Goal: Use online tool/utility: Utilize a website feature to perform a specific function

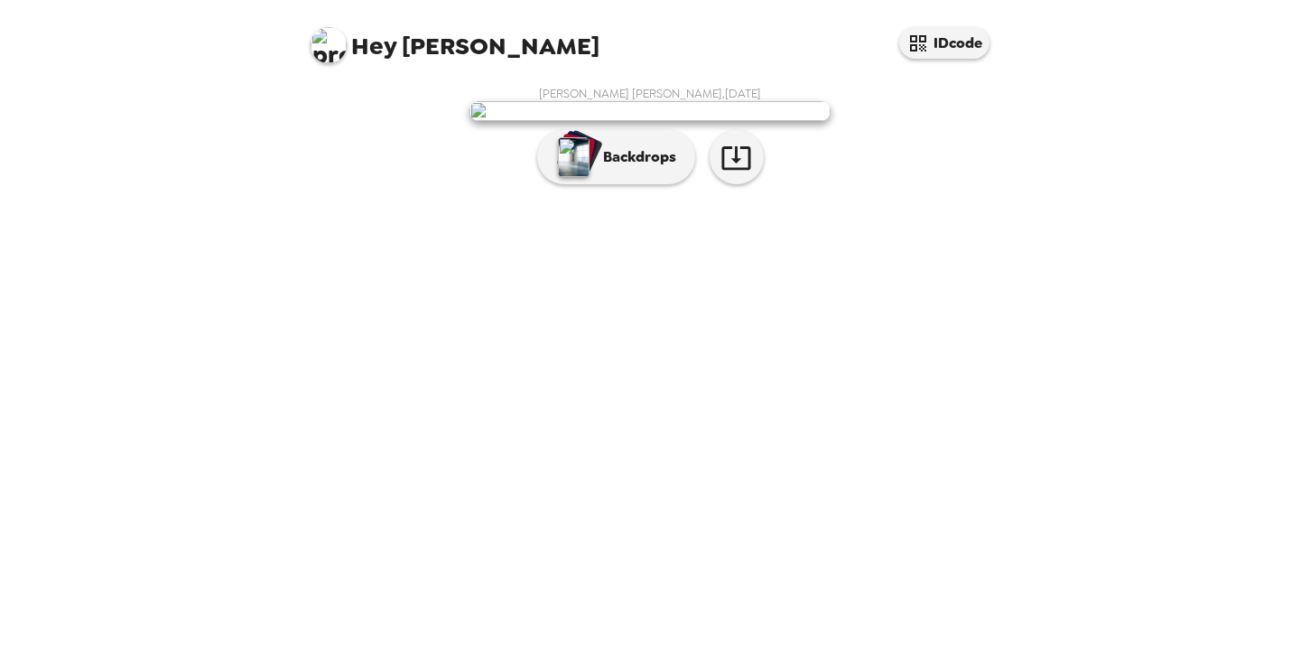
scroll to position [8, 0]
click at [638, 184] on button "Backdrops" at bounding box center [616, 157] width 158 height 54
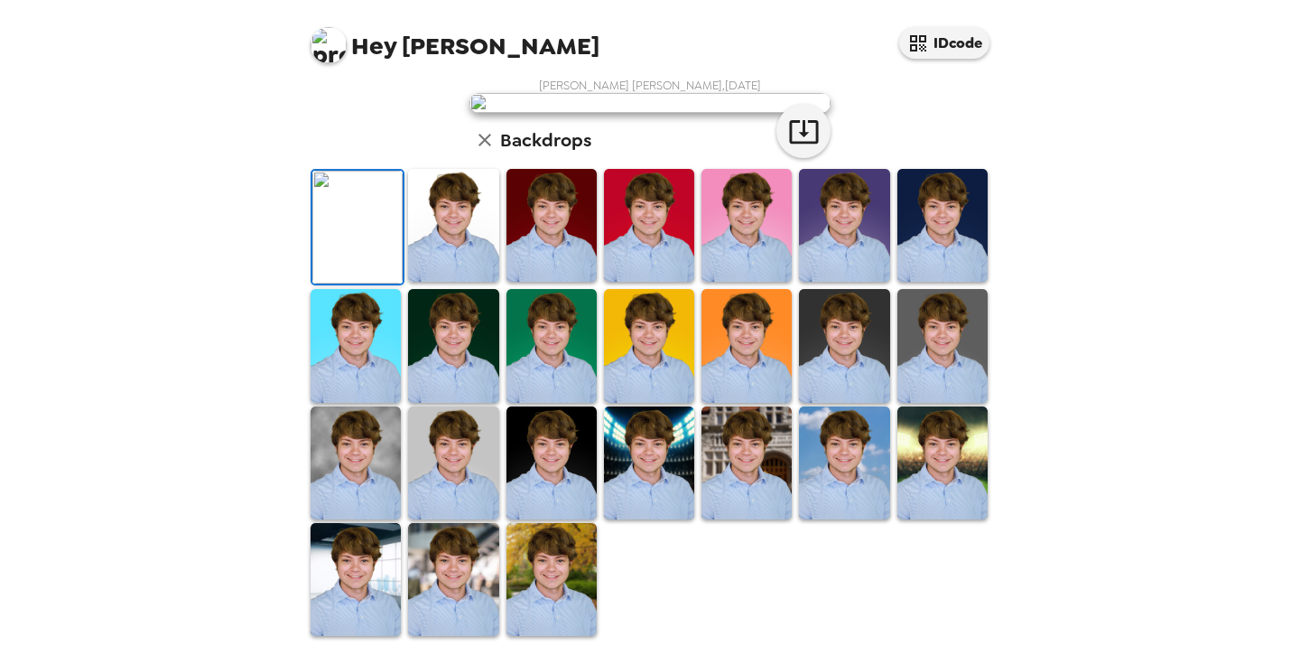
scroll to position [461, 0]
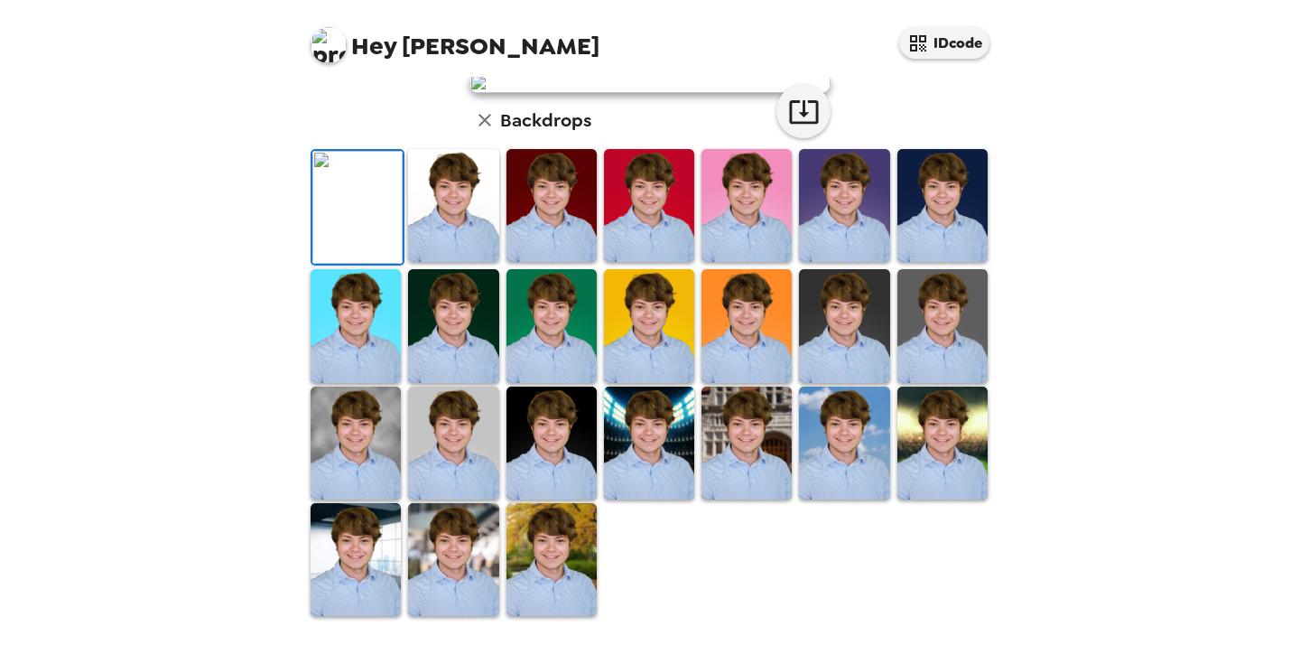
click at [570, 554] on img at bounding box center [552, 559] width 90 height 113
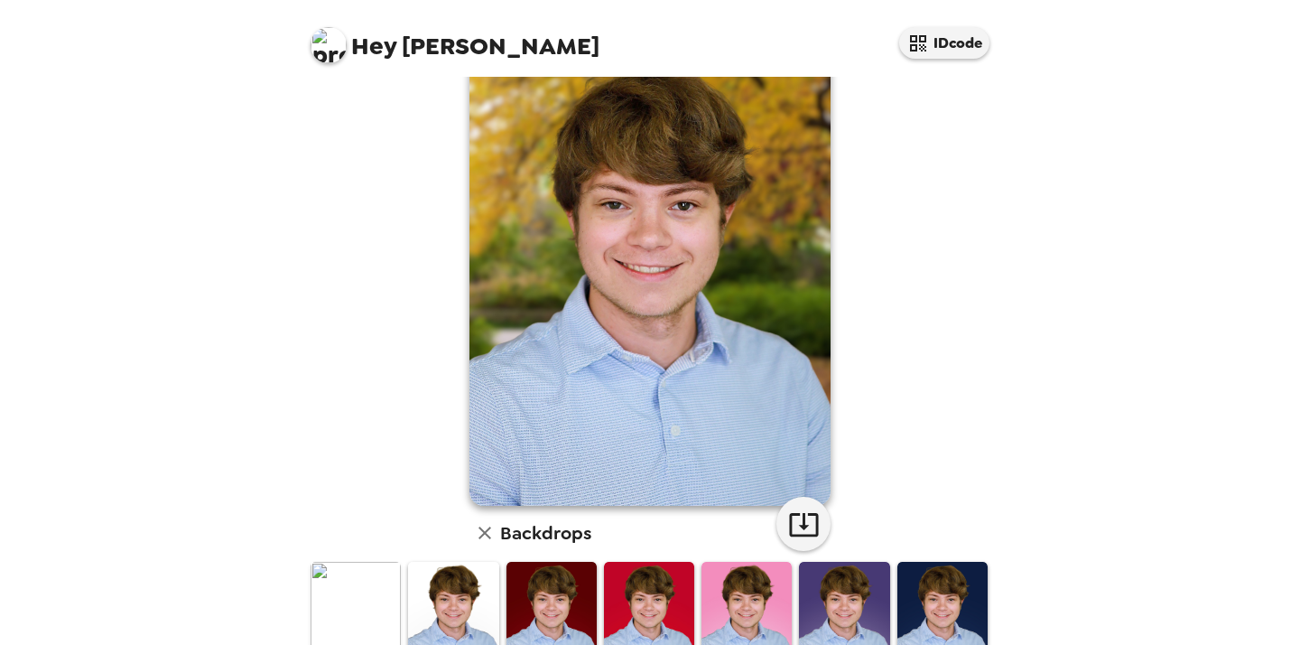
scroll to position [0, 0]
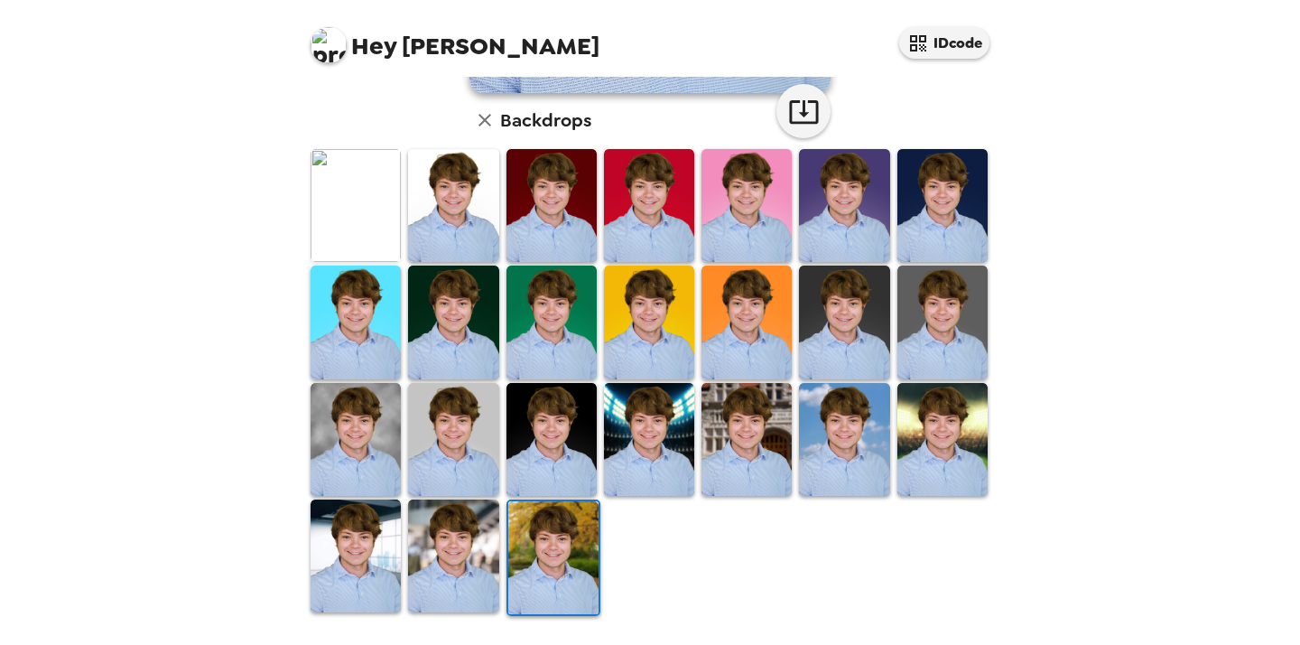
click at [945, 436] on img at bounding box center [943, 439] width 90 height 113
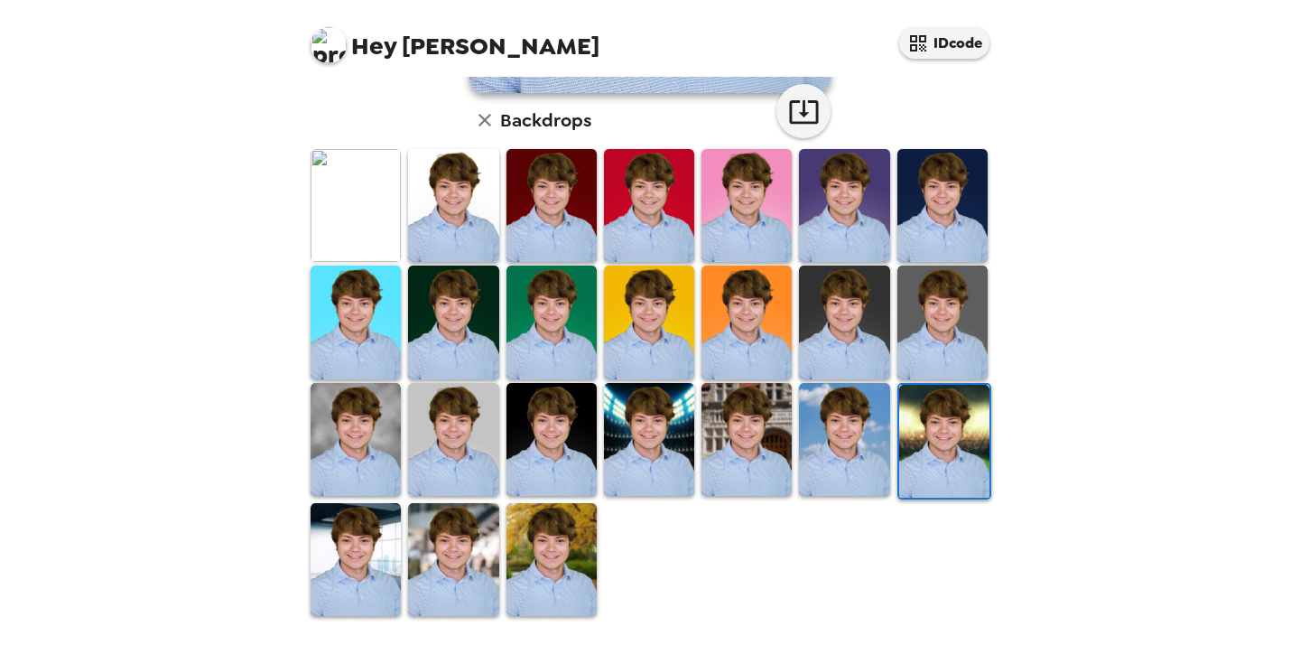
click at [839, 431] on img at bounding box center [844, 439] width 90 height 113
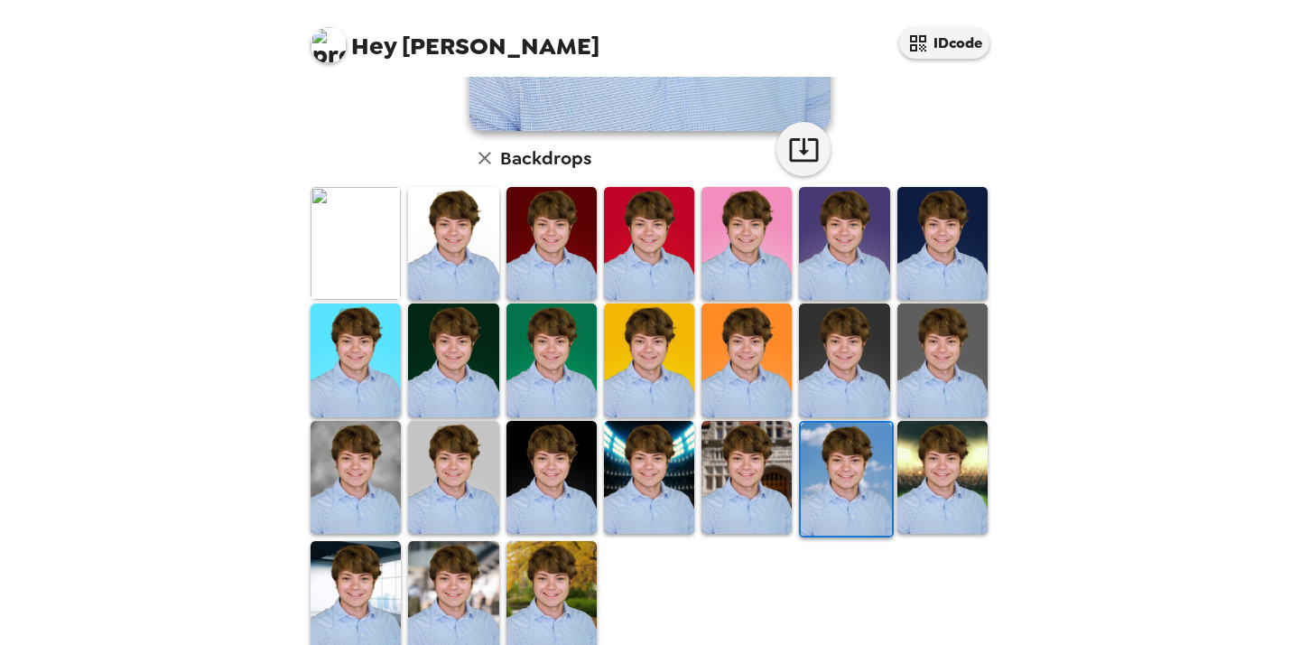
click at [933, 449] on img at bounding box center [943, 477] width 90 height 113
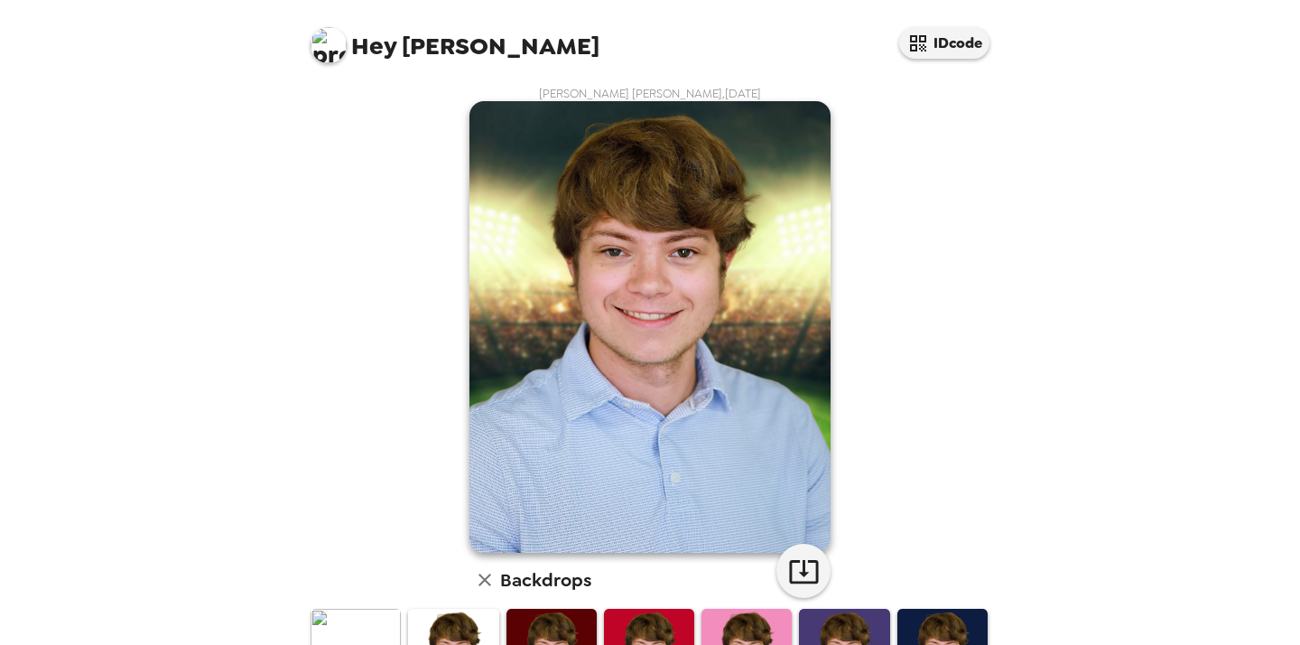
scroll to position [461, 0]
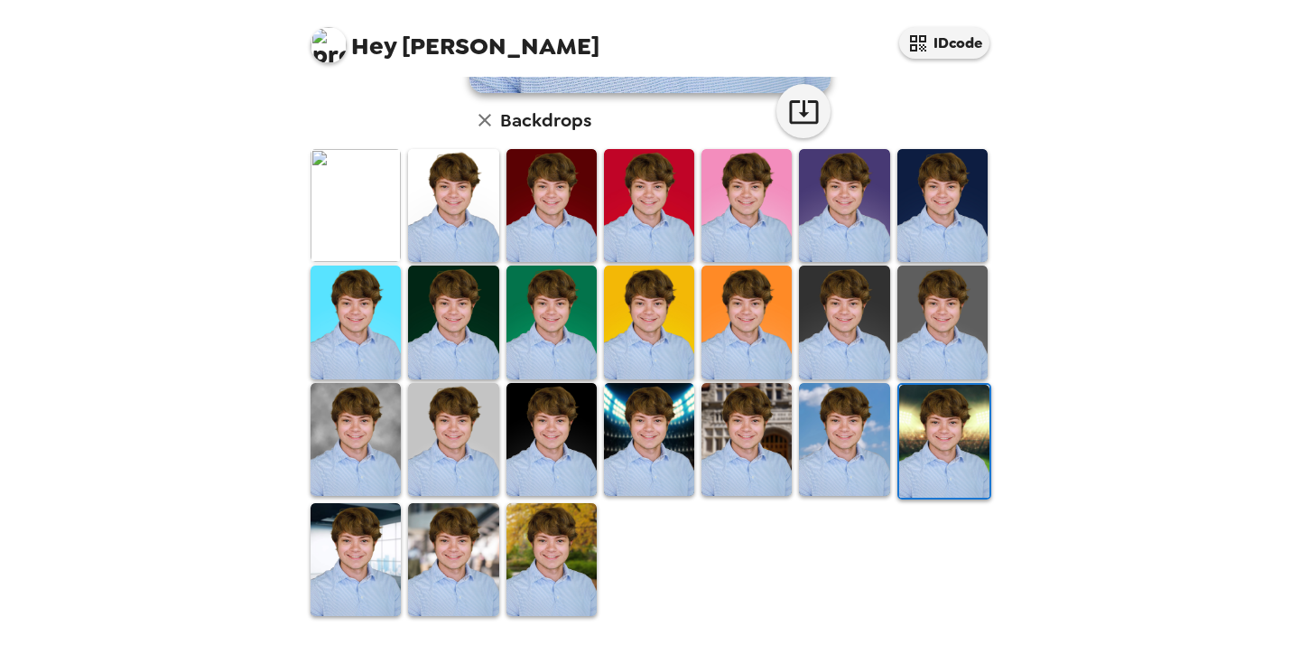
click at [502, 555] on div at bounding box center [654, 382] width 694 height 470
click at [537, 554] on img at bounding box center [552, 559] width 90 height 113
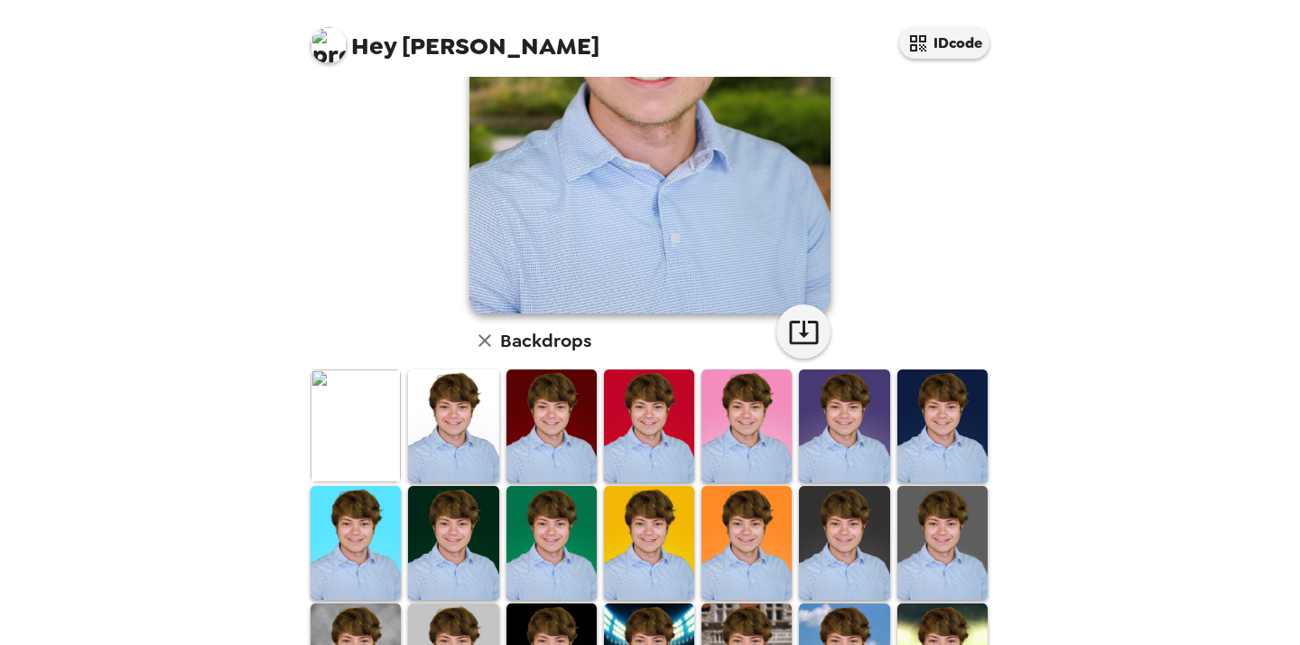
scroll to position [240, 0]
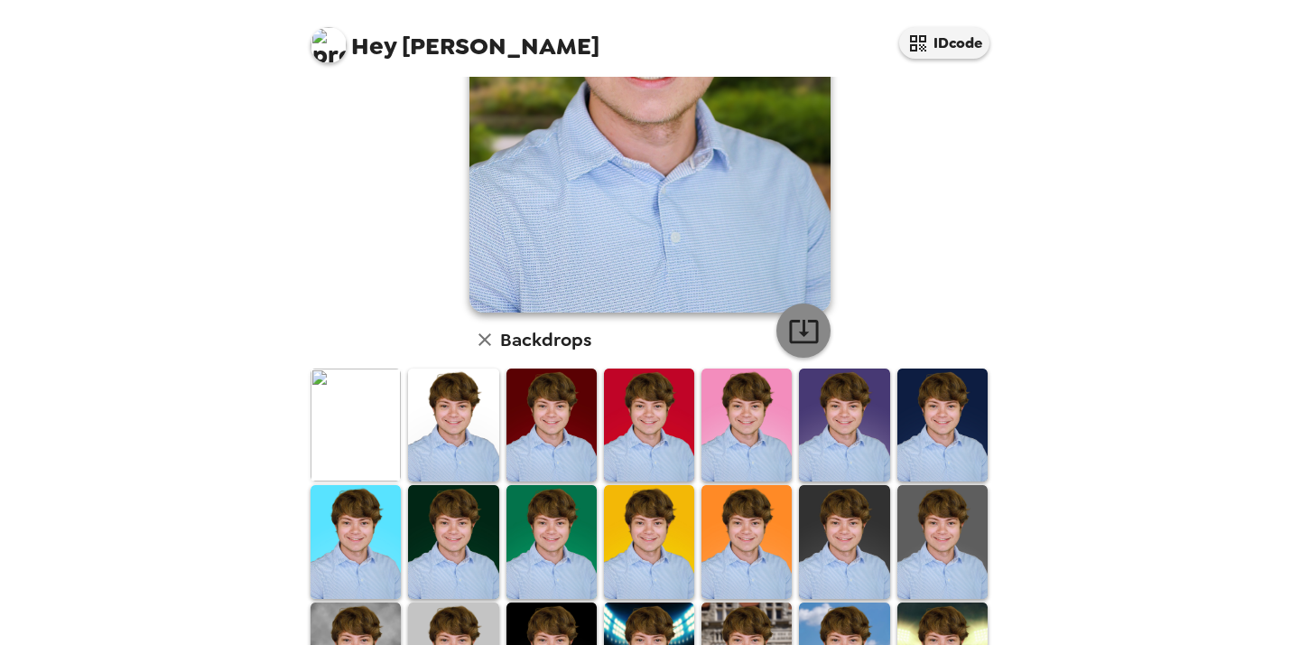
click at [810, 319] on icon "button" at bounding box center [804, 331] width 32 height 32
